Goal: Information Seeking & Learning: Learn about a topic

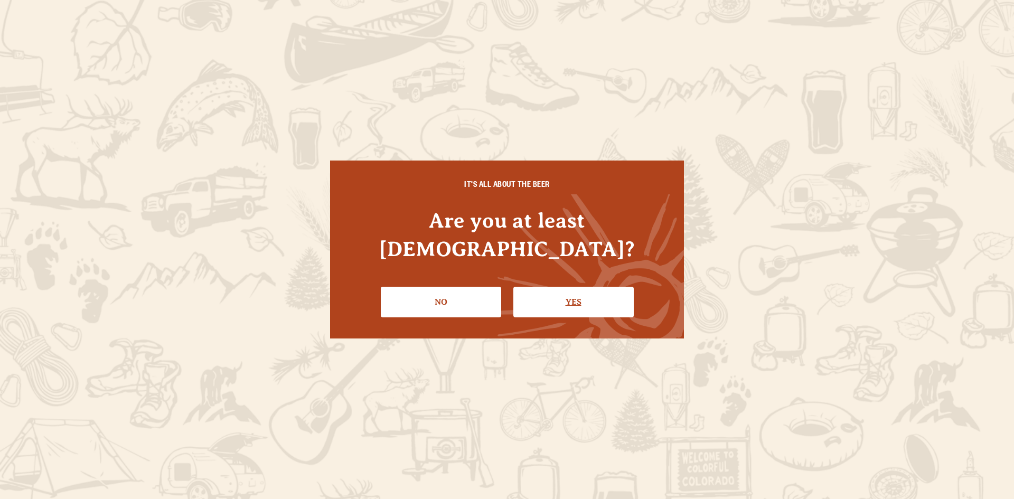
click at [565, 287] on link "Yes" at bounding box center [573, 302] width 120 height 31
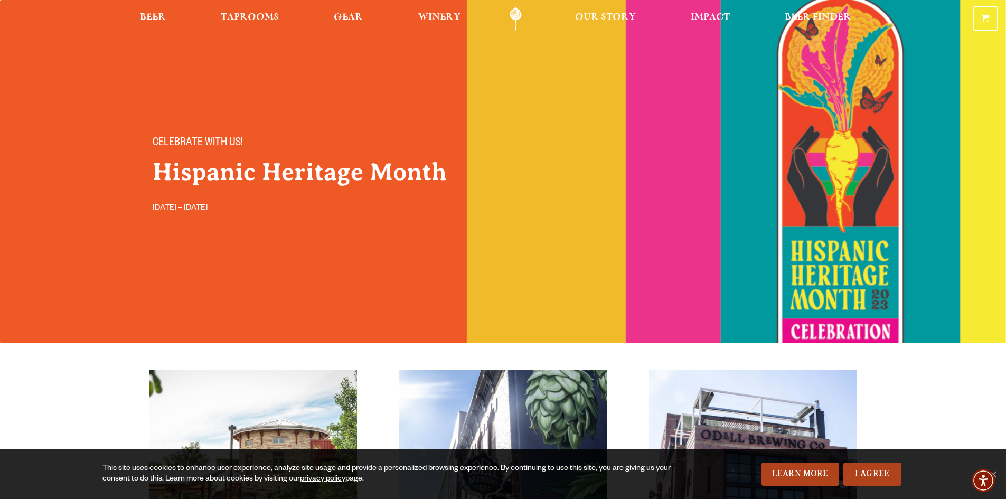
click at [514, 13] on link "Odell Home" at bounding box center [516, 19] width 40 height 24
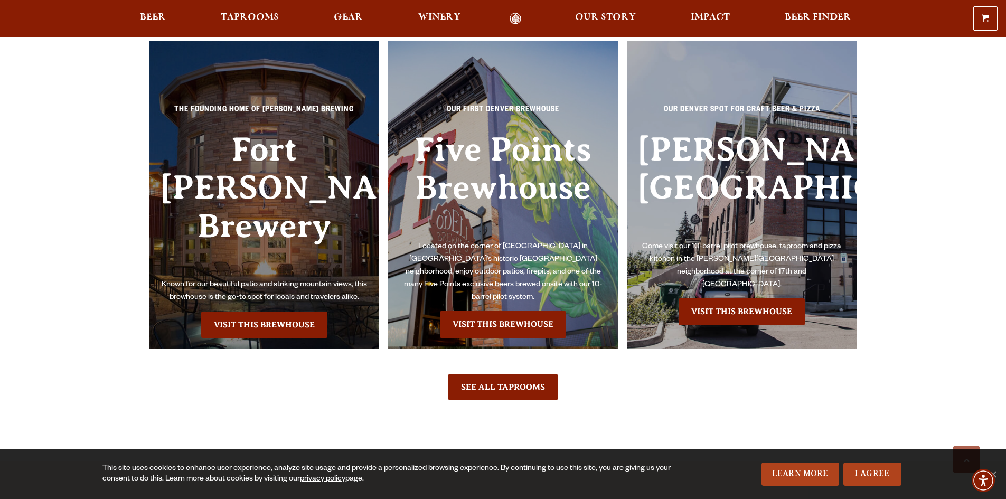
scroll to position [2430, 0]
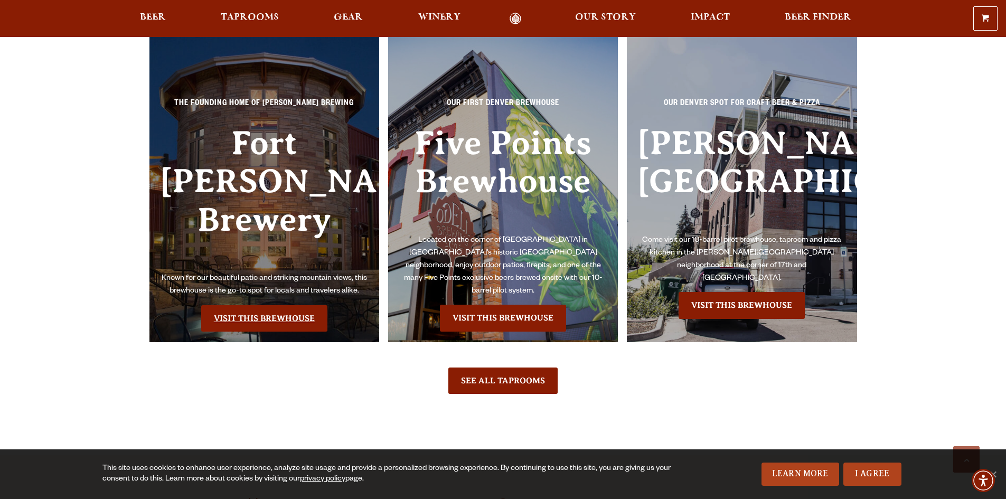
click at [295, 305] on link "Visit this Brewhouse" at bounding box center [264, 318] width 126 height 26
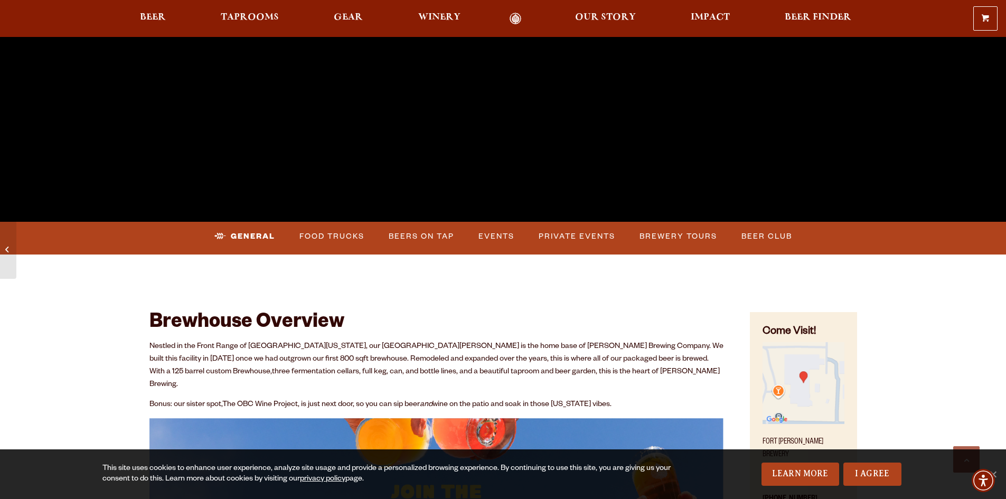
scroll to position [370, 0]
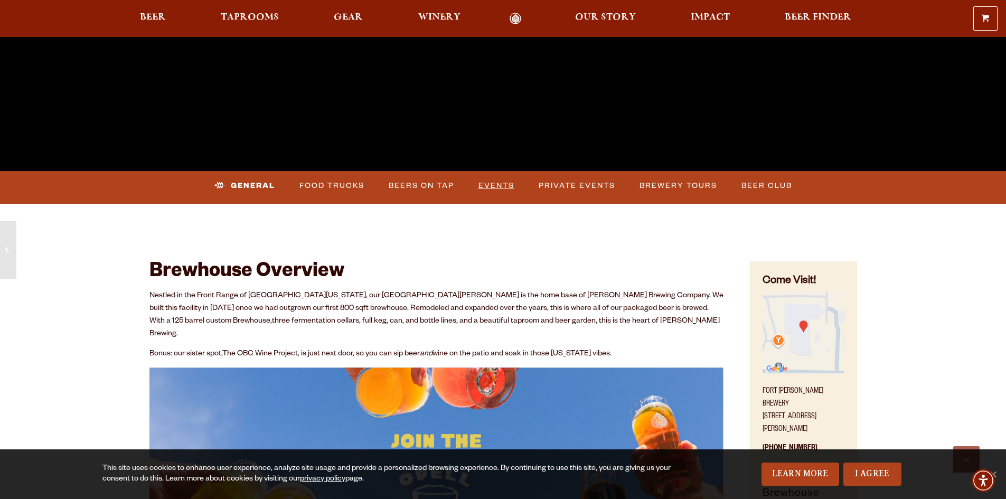
click at [511, 183] on link "Events" at bounding box center [496, 186] width 44 height 24
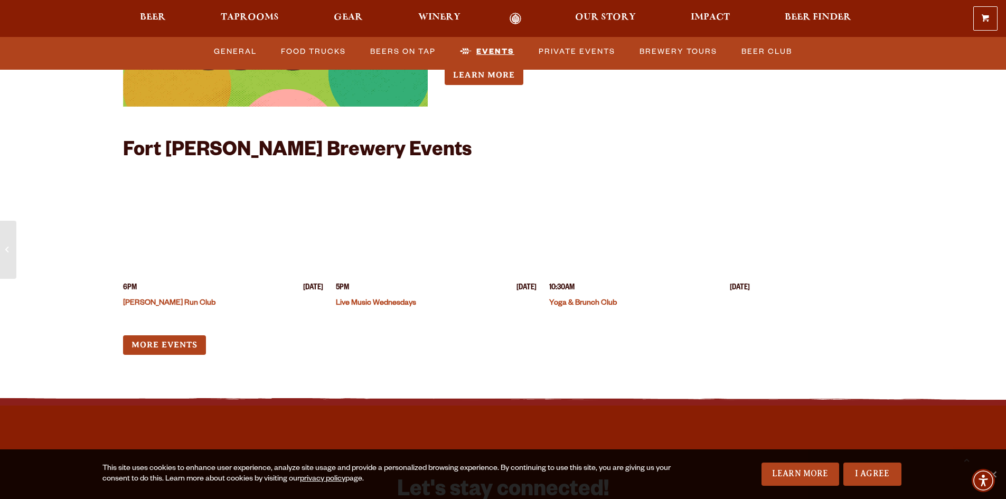
scroll to position [4153, 0]
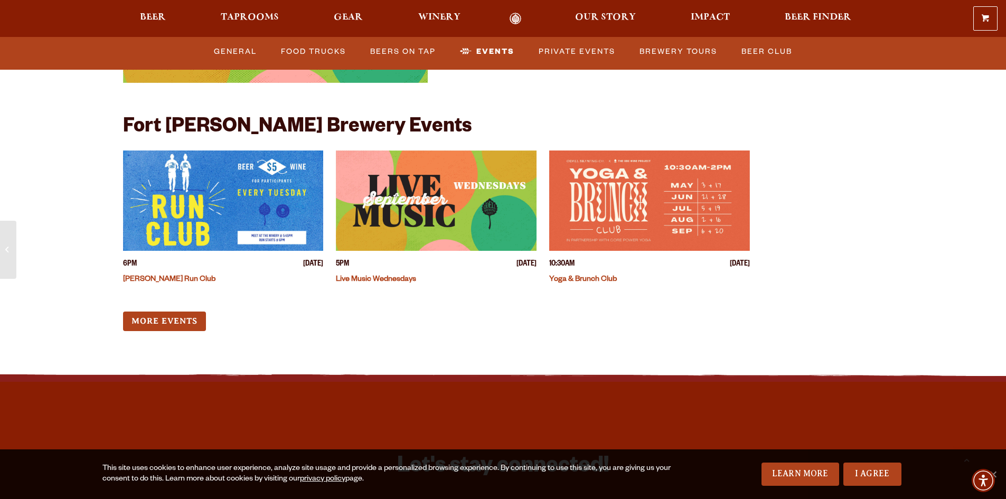
click at [200, 317] on div "Up [DATE][DATE] 3PM-5PM Live Music Sundays Summer Sundays on the patio! Welcome…" at bounding box center [436, 114] width 627 height 494
click at [189, 312] on link "More Events" at bounding box center [164, 322] width 83 height 20
